Goal: Task Accomplishment & Management: Use online tool/utility

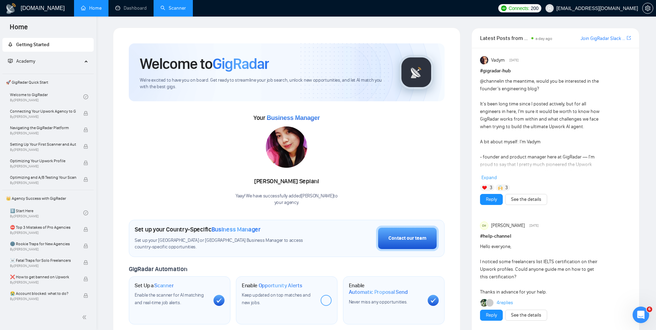
click at [173, 8] on link "Scanner" at bounding box center [172, 8] width 25 height 6
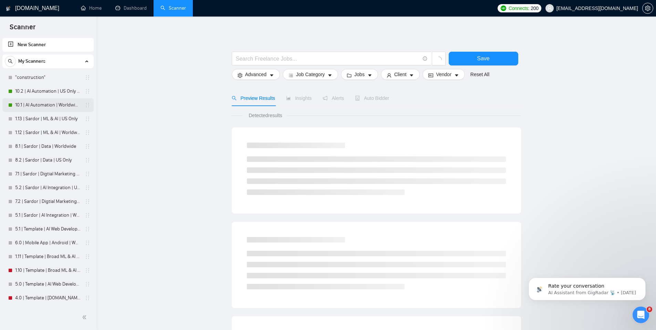
click at [48, 105] on link "10.1 | AI Automation | Worldwide | Simple Sardor" at bounding box center [47, 105] width 65 height 14
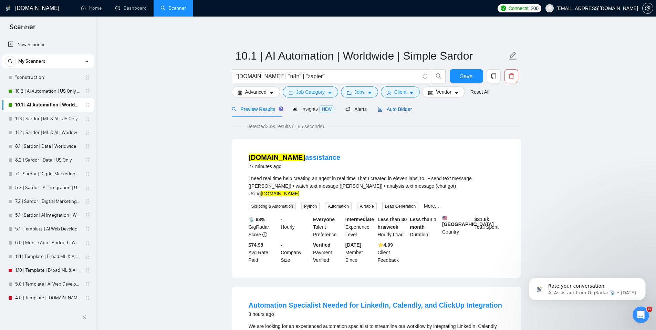
click at [408, 108] on span "Auto Bidder" at bounding box center [395, 109] width 34 height 6
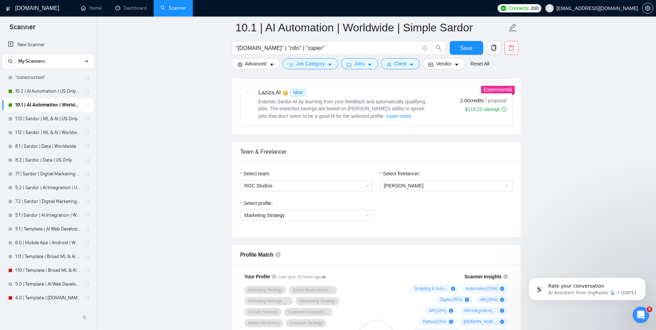
scroll to position [283, 0]
click at [354, 218] on span "Marketing Strategy" at bounding box center [306, 214] width 124 height 10
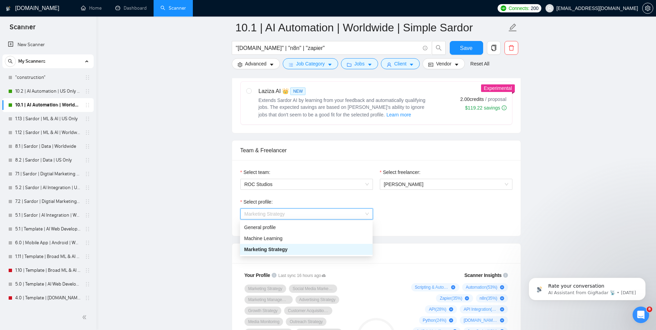
click at [348, 251] on div "Marketing Strategy" at bounding box center [306, 249] width 124 height 8
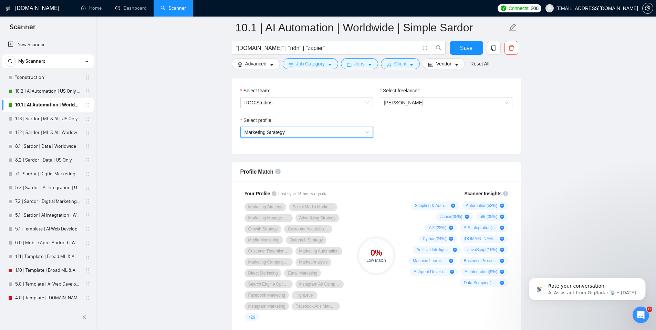
scroll to position [368, 0]
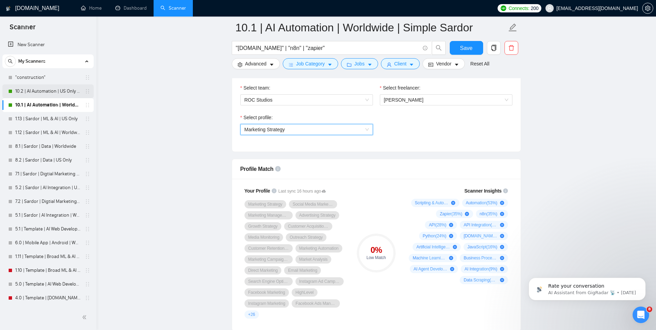
click at [55, 93] on link "10.2 | AI Automation | US Only | Simple Sardor" at bounding box center [47, 91] width 65 height 14
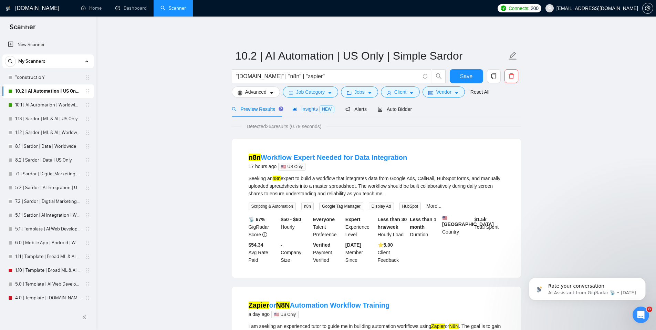
click at [301, 107] on span "Insights NEW" at bounding box center [313, 109] width 42 height 6
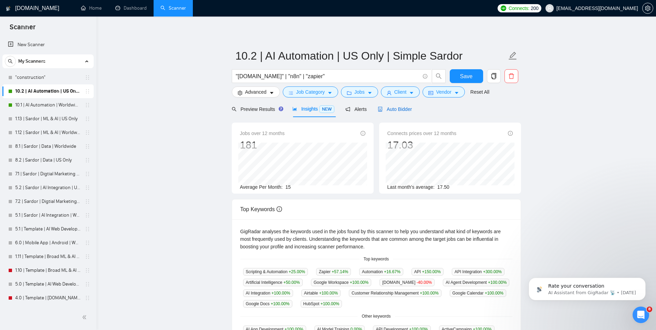
click at [403, 111] on span "Auto Bidder" at bounding box center [395, 109] width 34 height 6
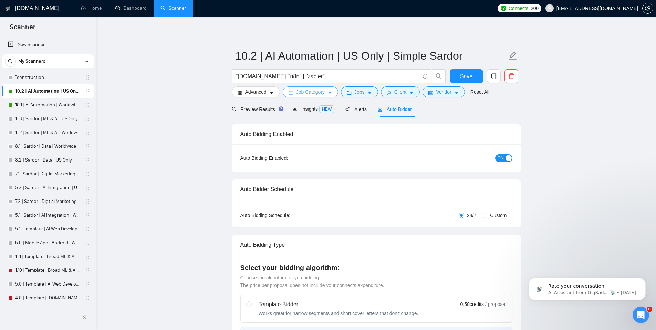
click at [317, 87] on button "Job Category" at bounding box center [310, 91] width 55 height 11
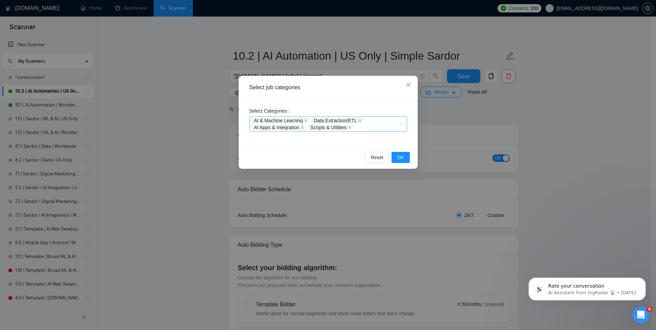
click at [383, 123] on div "AI & Machine Learning Data Extraction/ETL AI Apps & Integration Scripts & Utili…" at bounding box center [324, 124] width 147 height 14
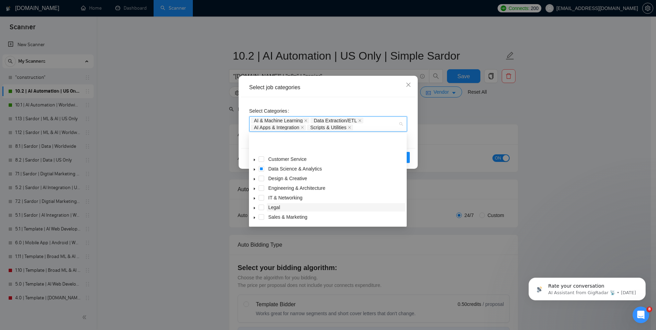
scroll to position [28, 0]
click at [251, 210] on span at bounding box center [254, 208] width 8 height 8
click at [254, 170] on icon "caret-down" at bounding box center [254, 169] width 3 height 3
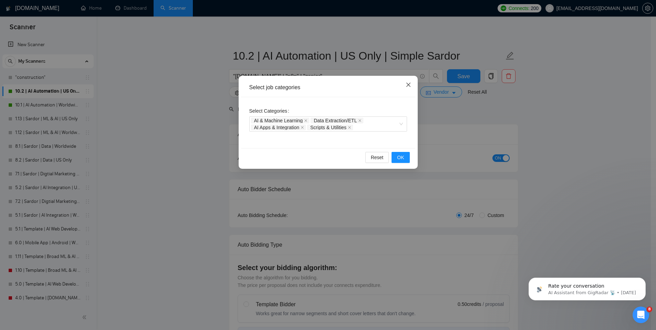
click at [404, 86] on span "Close" at bounding box center [408, 85] width 19 height 19
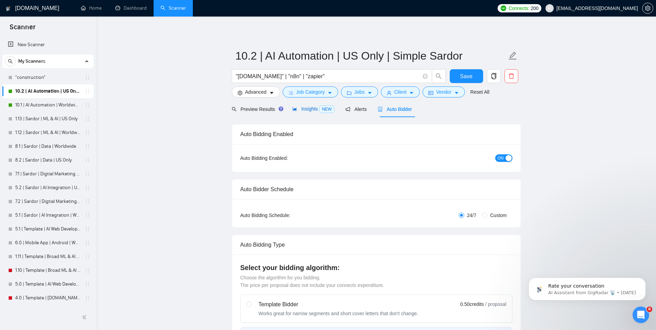
click at [307, 105] on div "Insights NEW" at bounding box center [313, 109] width 42 height 8
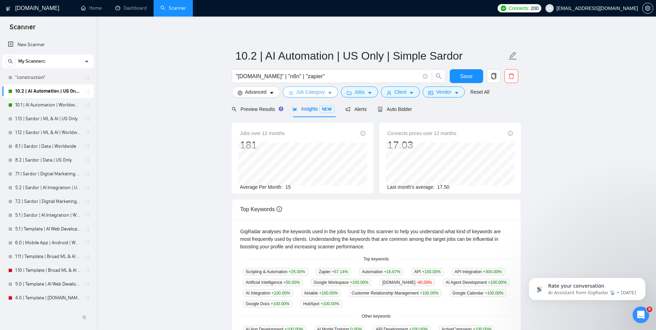
click at [332, 95] on icon "caret-down" at bounding box center [329, 93] width 5 height 5
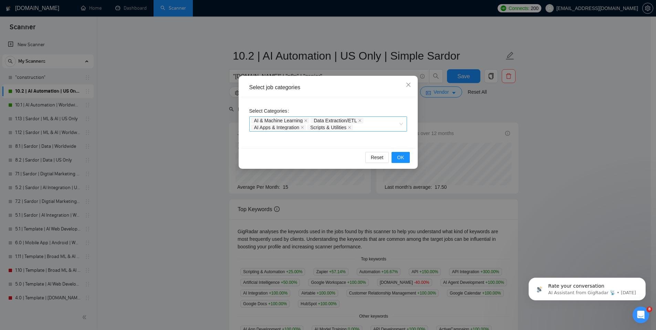
click at [400, 124] on div "AI & Machine Learning Data Extraction/ETL AI Apps & Integration Scripts & Utili…" at bounding box center [328, 123] width 158 height 15
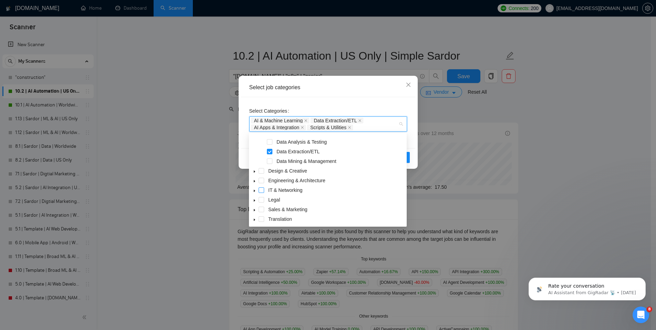
scroll to position [48, 0]
click at [255, 189] on icon "caret-down" at bounding box center [254, 189] width 3 height 3
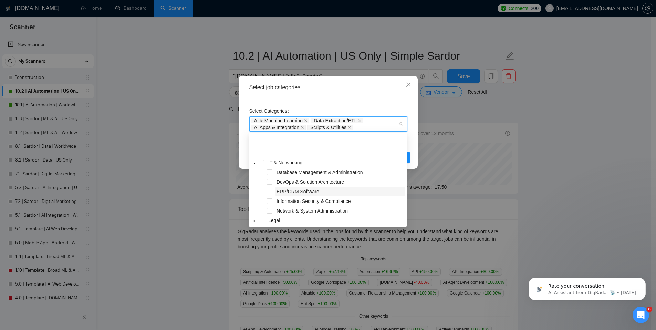
scroll to position [103, 0]
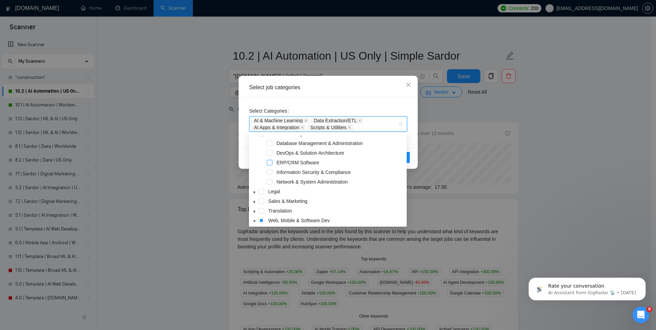
click at [270, 162] on span at bounding box center [270, 163] width 6 height 6
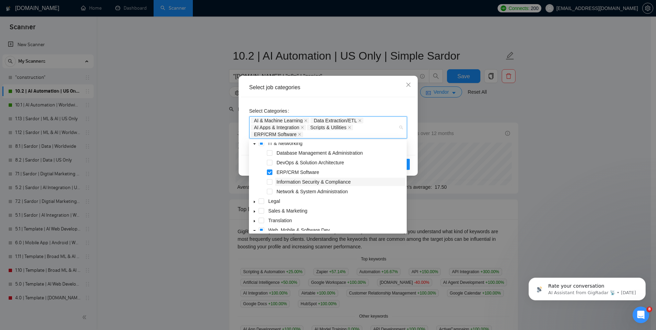
scroll to position [93, 0]
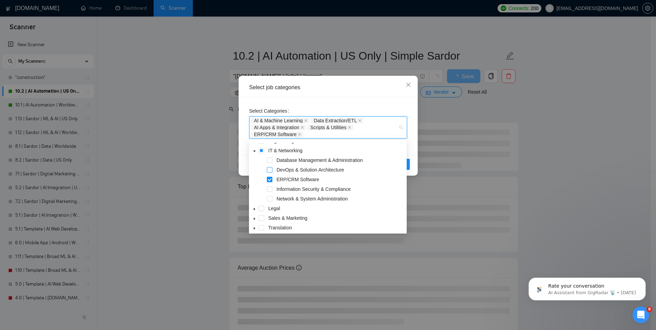
click at [271, 169] on span at bounding box center [270, 170] width 6 height 6
click at [270, 159] on span at bounding box center [270, 160] width 6 height 6
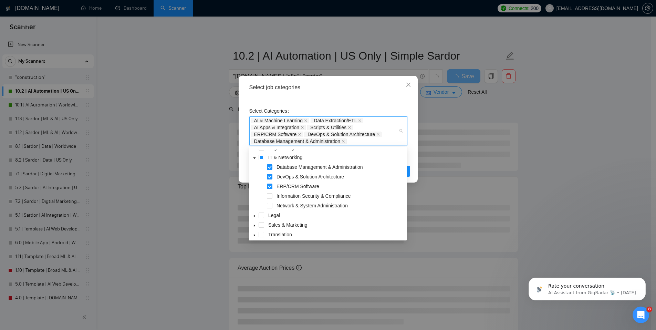
click at [413, 136] on div "Select Categories AI & Machine Learning Data Extraction/ETL AI Apps & Integrati…" at bounding box center [328, 129] width 174 height 65
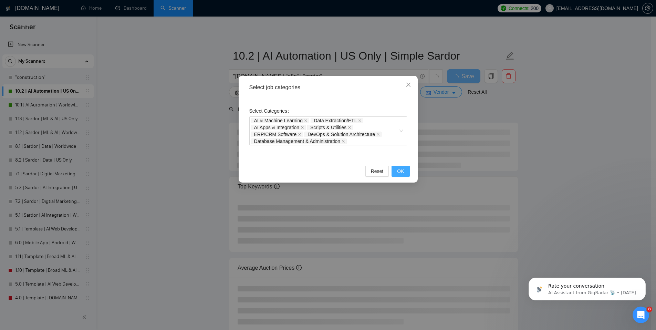
click at [406, 170] on button "OK" at bounding box center [400, 171] width 18 height 11
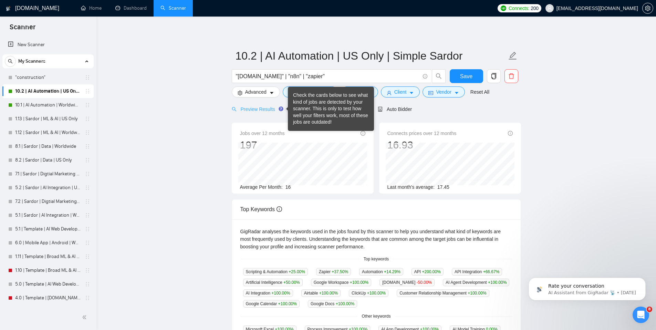
click at [309, 111] on div "Check the cards below to see what kind of jobs are detected by your scanner. Th…" at bounding box center [331, 109] width 76 height 34
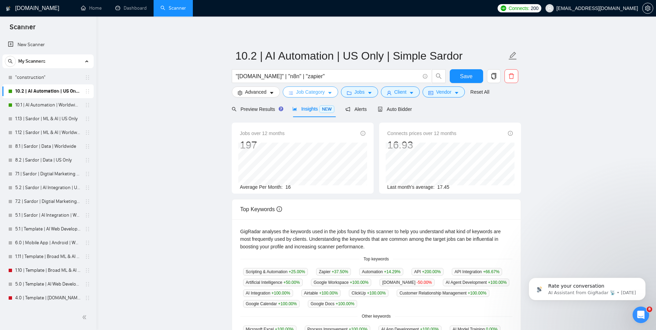
click at [333, 96] on button "Job Category" at bounding box center [310, 91] width 55 height 11
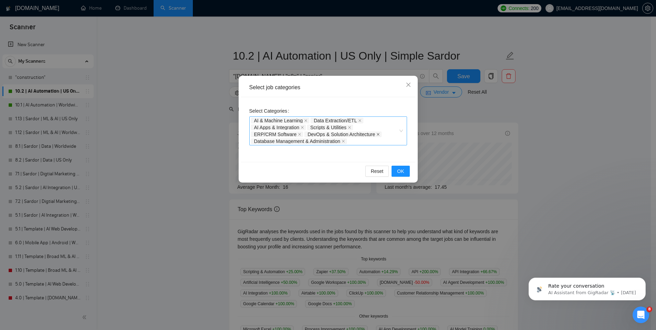
click at [379, 134] on icon "close" at bounding box center [377, 134] width 3 height 3
click at [345, 141] on icon "close" at bounding box center [343, 141] width 3 height 3
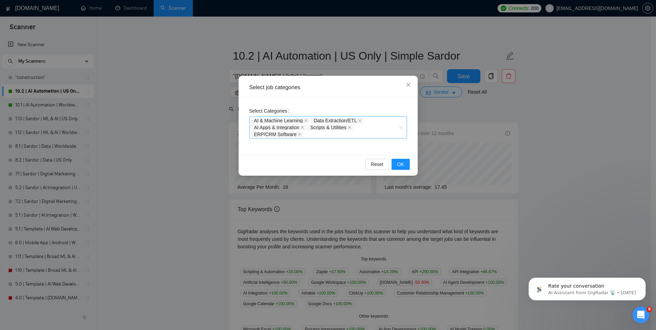
click at [401, 126] on div "AI & Machine Learning Data Extraction/ETL AI Apps & Integration Scripts & Utili…" at bounding box center [328, 127] width 158 height 22
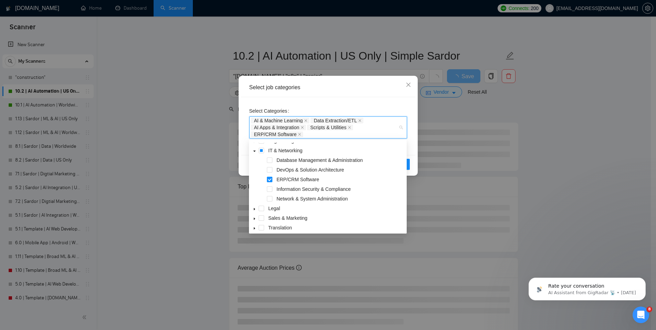
click at [272, 179] on span at bounding box center [270, 180] width 6 height 6
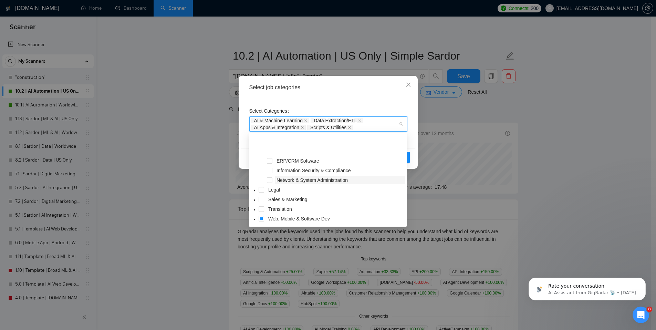
scroll to position [127, 0]
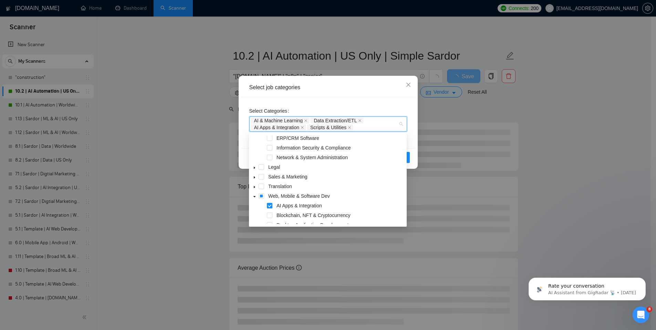
click at [255, 177] on icon "caret-down" at bounding box center [254, 177] width 3 height 3
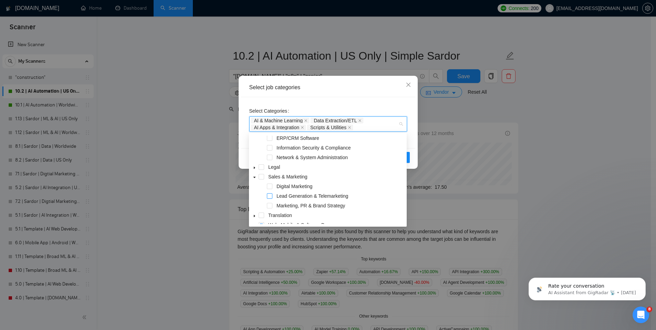
click at [270, 196] on span at bounding box center [270, 196] width 6 height 6
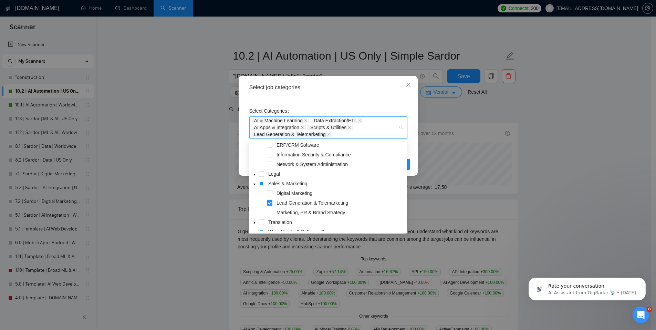
click at [408, 149] on div "Select Categories AI & Machine Learning Data Extraction/ETL AI Apps & Integrati…" at bounding box center [328, 126] width 174 height 58
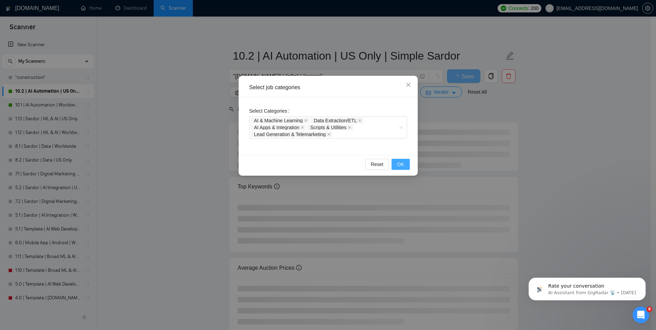
click at [405, 163] on button "OK" at bounding box center [400, 164] width 18 height 11
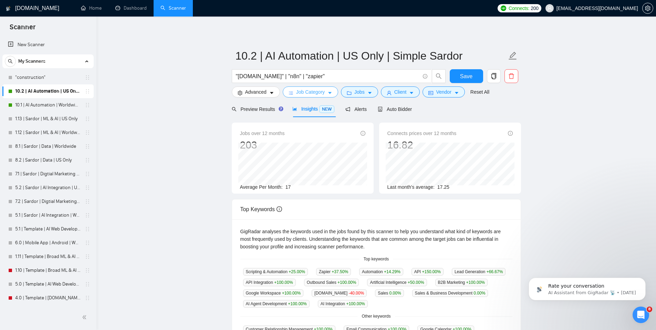
click at [309, 92] on span "Job Category" at bounding box center [310, 92] width 29 height 8
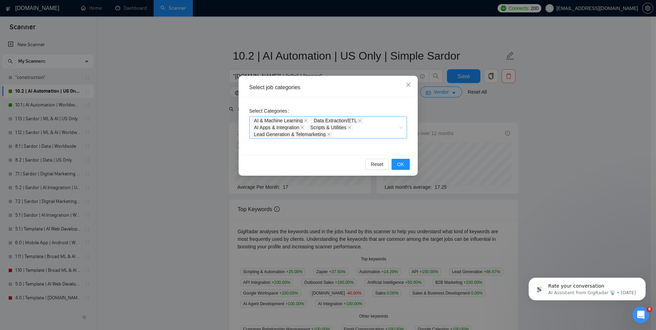
click at [403, 127] on div "AI & Machine Learning Data Extraction/ETL AI Apps & Integration Scripts & Utili…" at bounding box center [328, 127] width 158 height 22
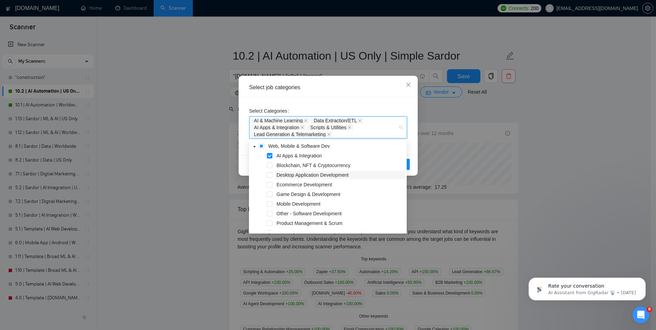
scroll to position [203, 0]
click at [262, 156] on span at bounding box center [262, 155] width 6 height 6
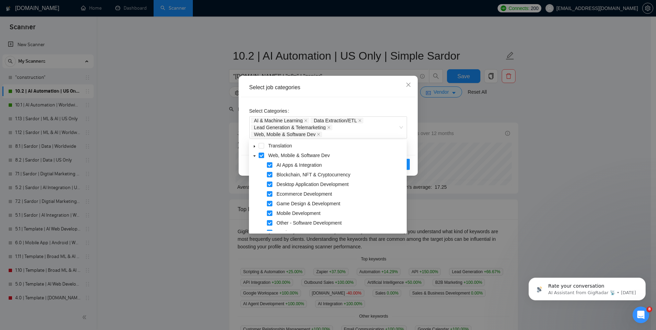
click at [410, 146] on div "Select Categories AI & Machine Learning Data Extraction/ETL Lead Generation & T…" at bounding box center [328, 126] width 174 height 58
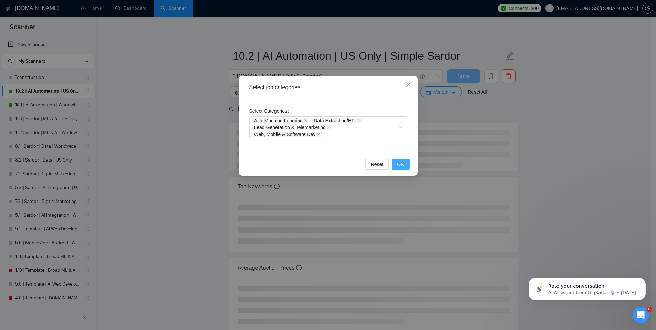
click at [402, 162] on span "OK" at bounding box center [400, 164] width 7 height 8
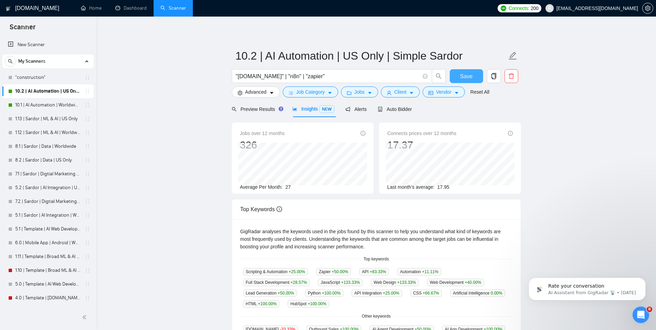
click at [464, 73] on span "Save" at bounding box center [466, 76] width 12 height 9
click at [260, 109] on span "Preview Results" at bounding box center [257, 109] width 50 height 6
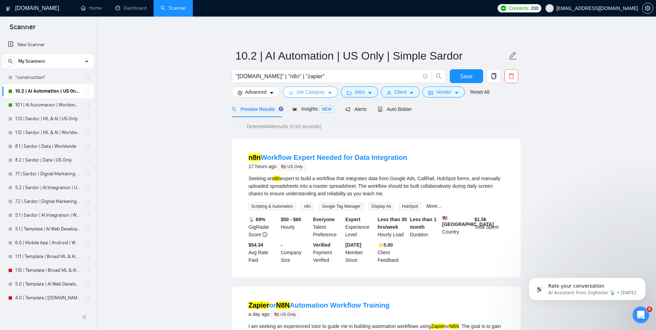
click at [330, 93] on icon "caret-down" at bounding box center [329, 93] width 5 height 5
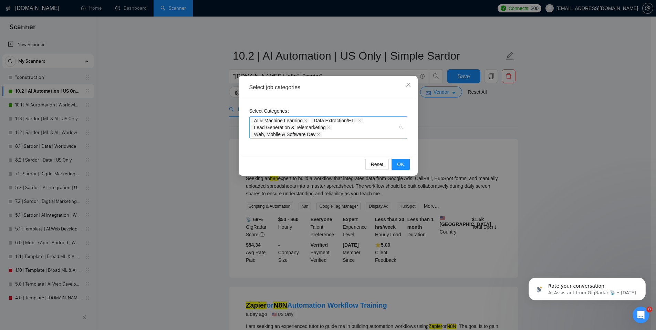
click at [400, 128] on div "AI & Machine Learning Data Extraction/ETL Lead Generation & Telemarketing Web, …" at bounding box center [328, 127] width 158 height 22
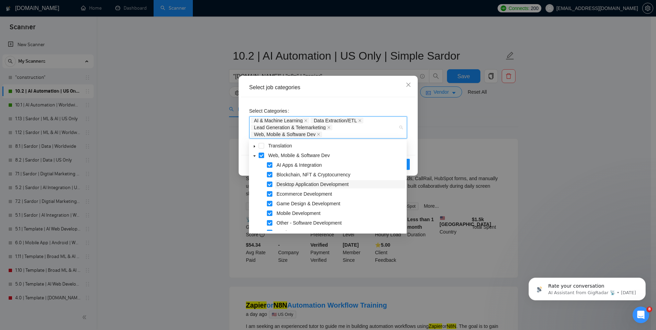
scroll to position [163, 0]
click at [270, 156] on span at bounding box center [270, 158] width 6 height 6
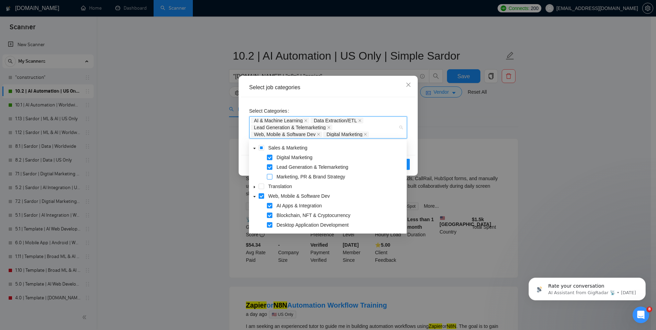
click at [271, 179] on span at bounding box center [270, 177] width 6 height 6
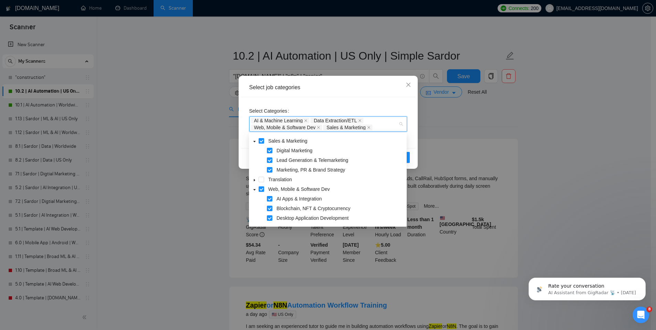
click at [413, 148] on div "Reset OK" at bounding box center [328, 157] width 174 height 18
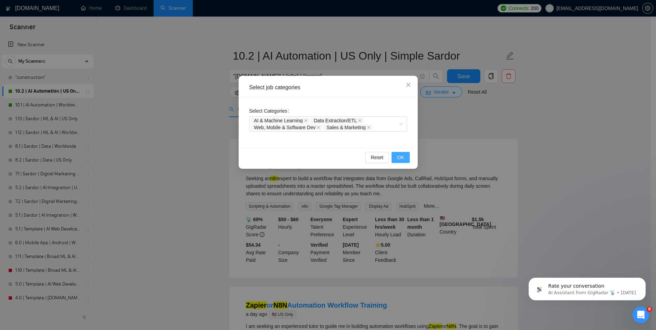
click at [407, 158] on button "OK" at bounding box center [400, 157] width 18 height 11
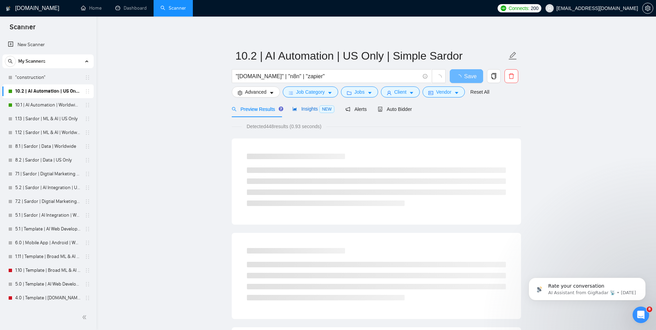
click at [307, 110] on span "Insights NEW" at bounding box center [313, 109] width 42 height 6
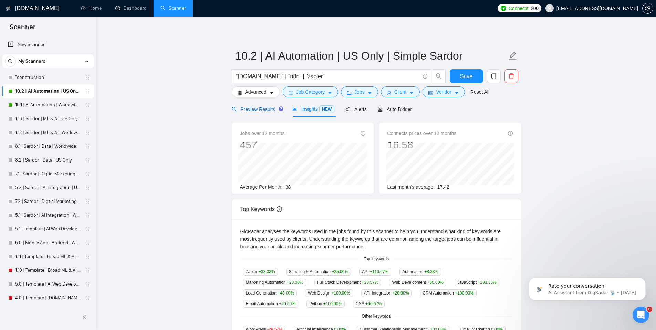
click at [268, 105] on div "Preview Results" at bounding box center [257, 109] width 50 height 8
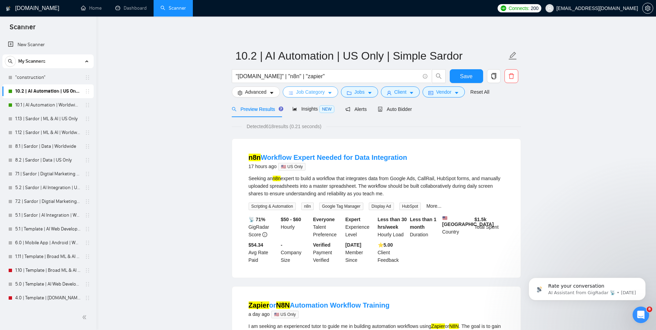
click at [313, 94] on span "Job Category" at bounding box center [310, 92] width 29 height 8
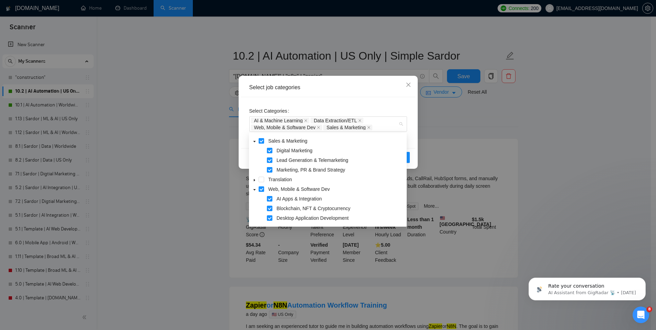
click at [398, 126] on div "AI & Machine Learning Data Extraction/ETL Web, Mobile & Software Dev Sales & Ma…" at bounding box center [324, 124] width 147 height 14
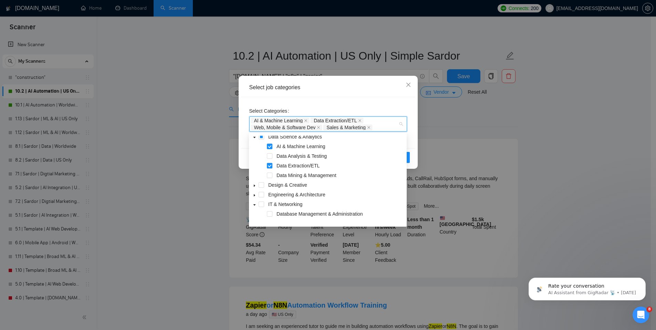
scroll to position [13, 0]
click at [271, 174] on span at bounding box center [270, 175] width 6 height 6
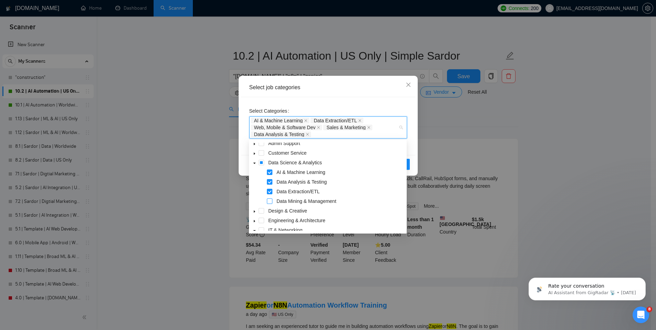
click at [270, 199] on span at bounding box center [270, 201] width 6 height 6
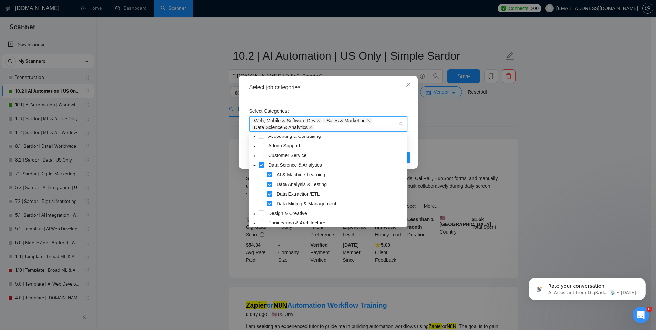
scroll to position [0, 0]
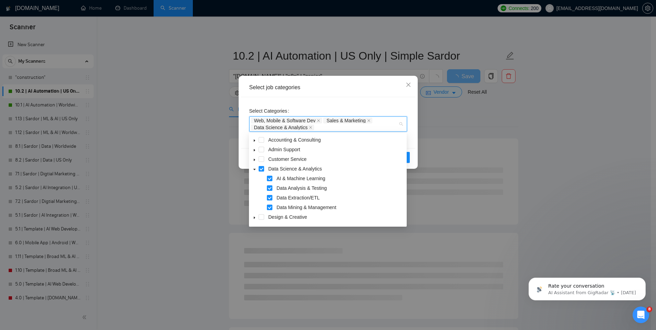
click at [254, 158] on icon "caret-down" at bounding box center [254, 159] width 3 height 3
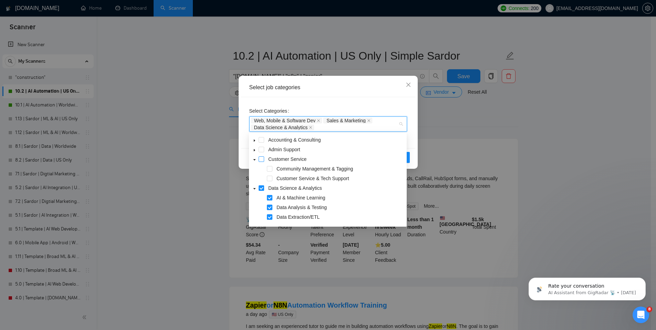
click at [261, 158] on span at bounding box center [262, 159] width 6 height 6
click at [255, 149] on icon "caret-down" at bounding box center [254, 149] width 3 height 3
click at [263, 150] on span at bounding box center [262, 150] width 6 height 6
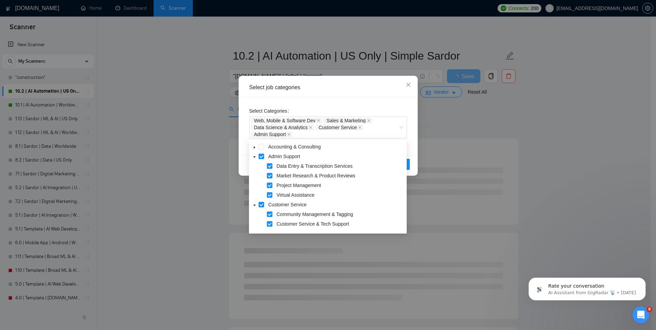
click at [409, 144] on div "Select Categories Web, Mobile & Software Dev Sales & Marketing Data Science & A…" at bounding box center [328, 126] width 174 height 58
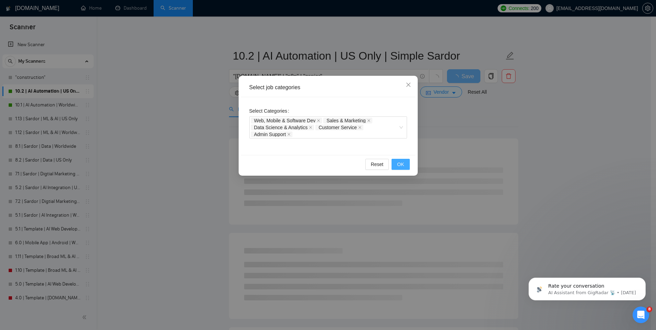
click at [404, 162] on button "OK" at bounding box center [400, 164] width 18 height 11
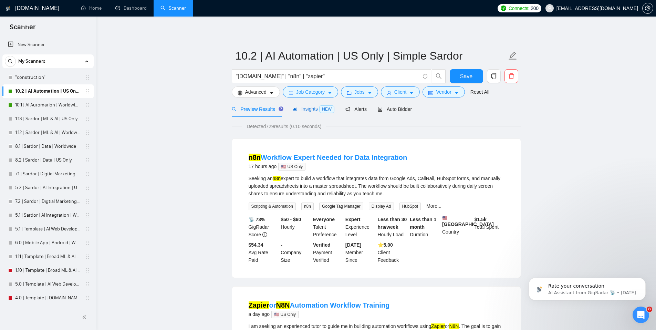
click at [306, 106] on span "Insights NEW" at bounding box center [313, 109] width 42 height 6
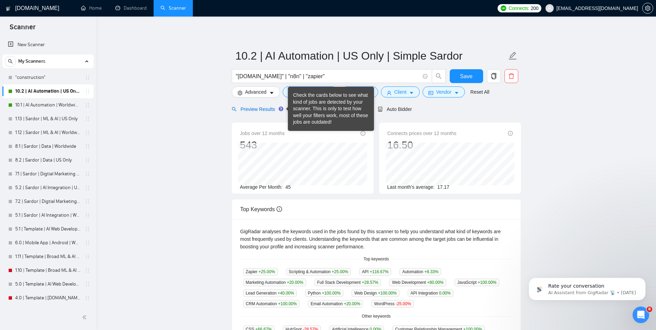
click at [271, 111] on span "Preview Results" at bounding box center [257, 109] width 50 height 6
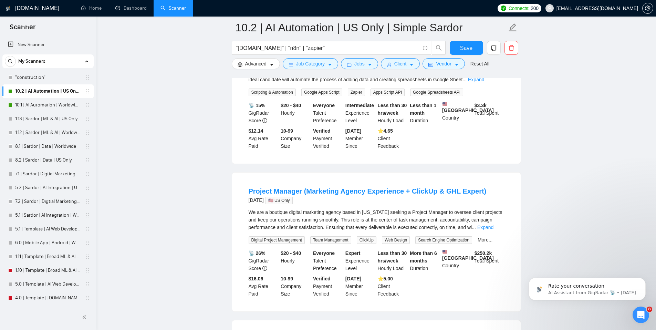
scroll to position [462, 0]
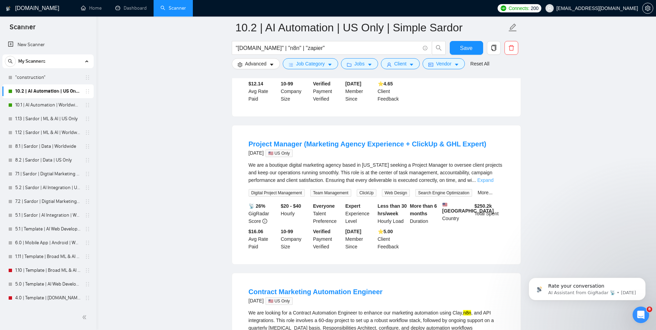
click at [493, 183] on link "Expand" at bounding box center [485, 180] width 16 height 6
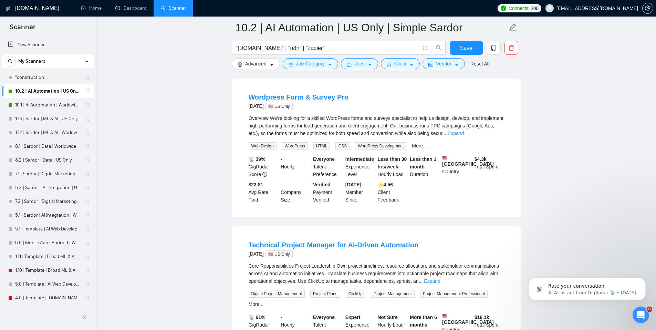
scroll to position [1047, 0]
click at [464, 136] on link "Expand" at bounding box center [456, 133] width 16 height 6
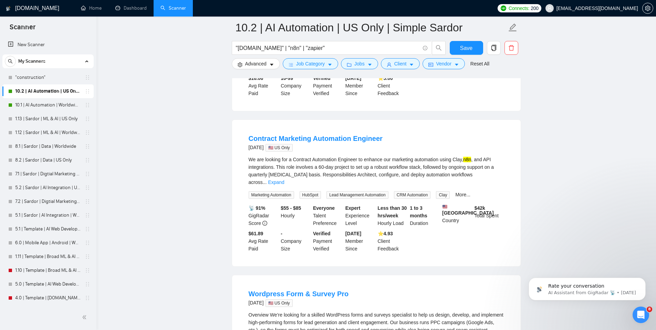
scroll to position [834, 0]
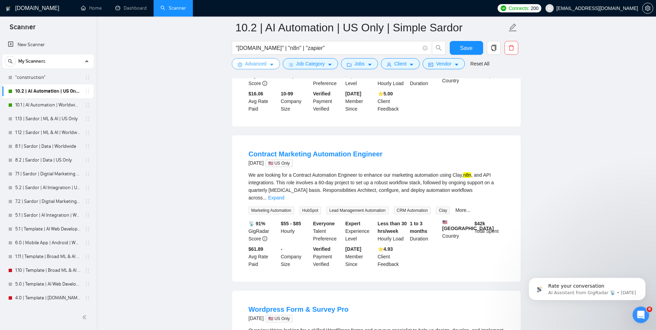
click at [248, 61] on span "Advanced" at bounding box center [255, 64] width 21 height 8
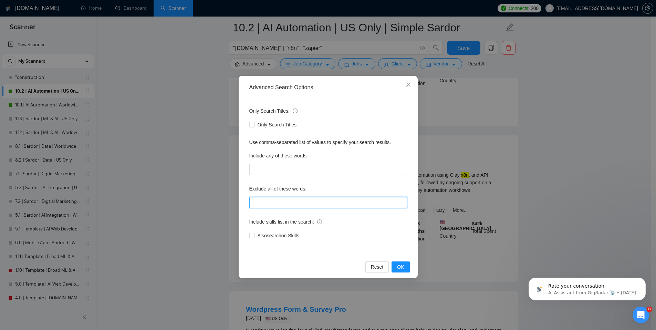
click at [290, 202] on input "text" at bounding box center [328, 202] width 158 height 11
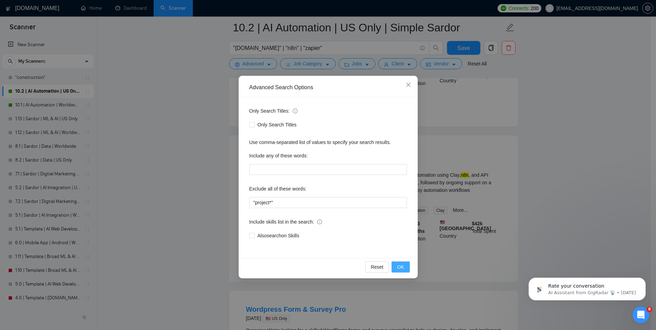
click at [404, 267] on button "OK" at bounding box center [400, 266] width 18 height 11
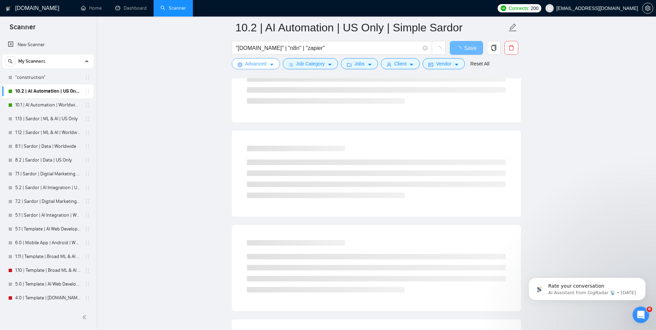
scroll to position [0, 0]
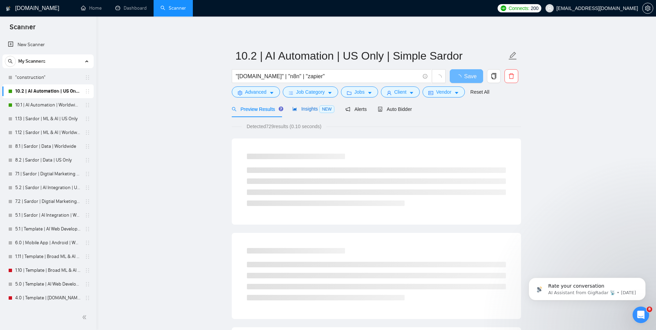
click at [309, 106] on span "Insights NEW" at bounding box center [313, 109] width 42 height 6
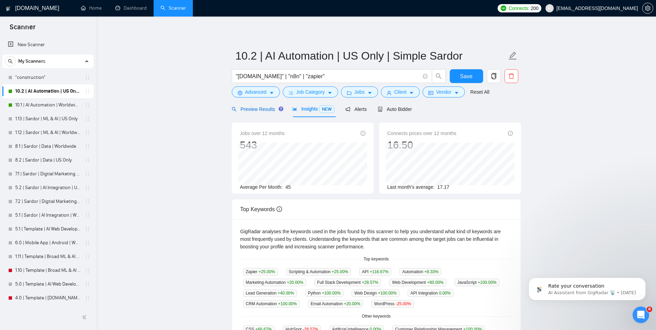
click at [270, 109] on span "Preview Results" at bounding box center [257, 109] width 50 height 6
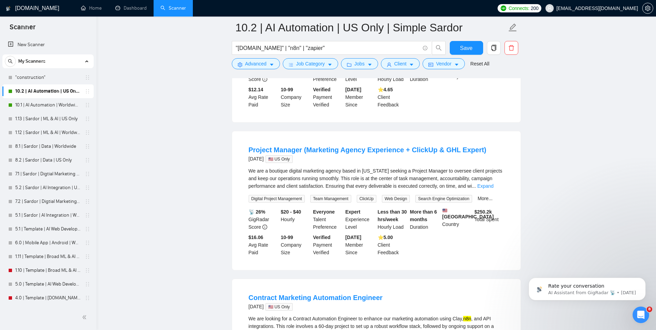
scroll to position [460, 0]
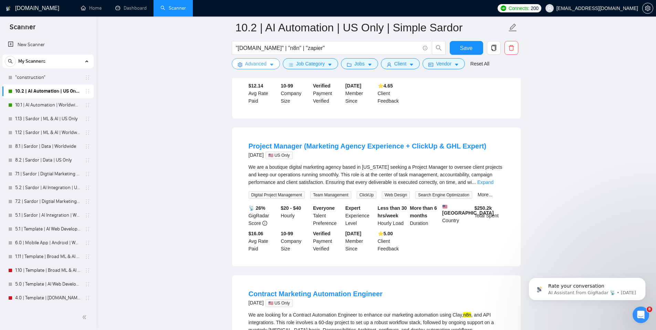
click at [264, 64] on span "Advanced" at bounding box center [255, 64] width 21 height 8
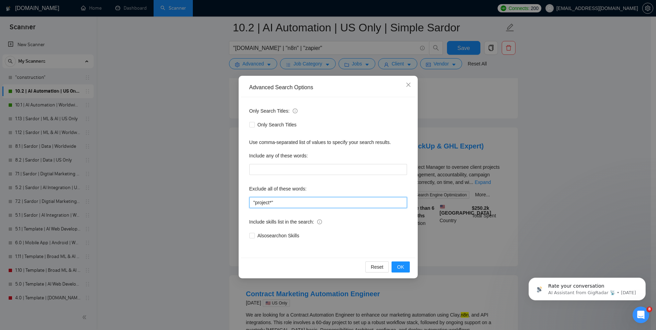
click at [273, 202] on input ""project*"" at bounding box center [328, 202] width 158 height 11
type input ""project manager""
click at [400, 265] on span "OK" at bounding box center [400, 267] width 7 height 8
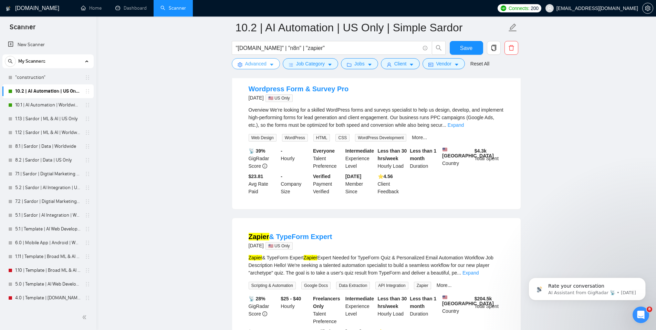
scroll to position [469, 0]
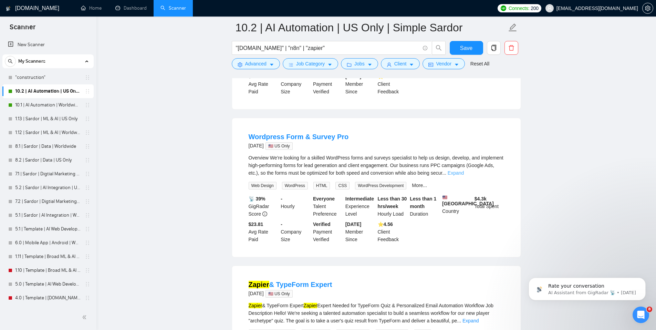
click at [464, 176] on link "Expand" at bounding box center [456, 173] width 16 height 6
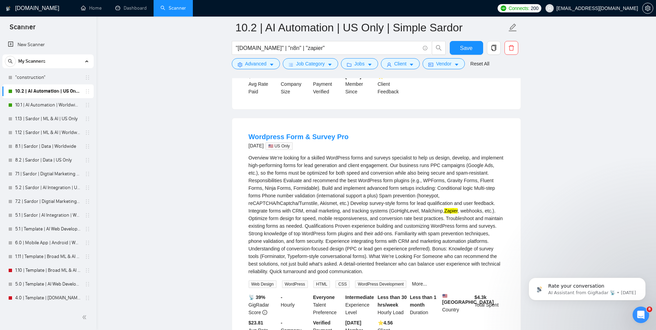
click at [270, 201] on div "Overview We’re looking for a skilled WordPress forms and surveys specialist to …" at bounding box center [376, 214] width 255 height 121
click at [311, 201] on div "Overview We’re looking for a skilled WordPress forms and surveys specialist to …" at bounding box center [376, 214] width 255 height 121
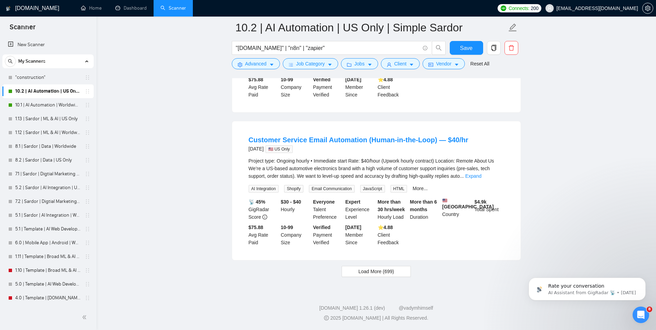
scroll to position [1507, 0]
click at [382, 269] on span "Load More (699)" at bounding box center [376, 271] width 36 height 8
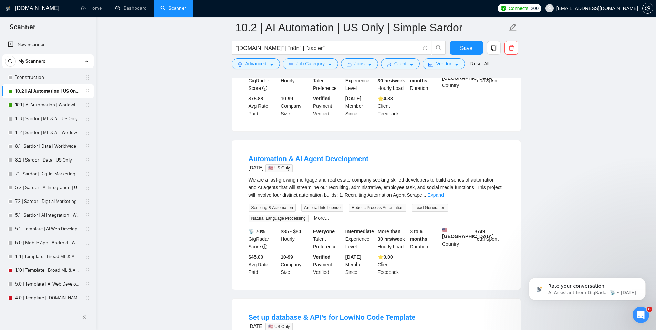
scroll to position [1704, 0]
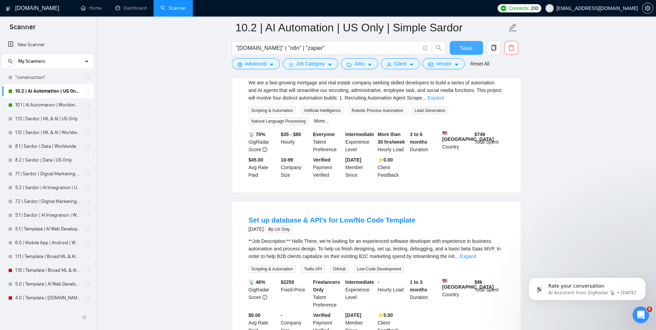
click at [468, 43] on button "Save" at bounding box center [466, 48] width 33 height 14
